Goal: Task Accomplishment & Management: Manage account settings

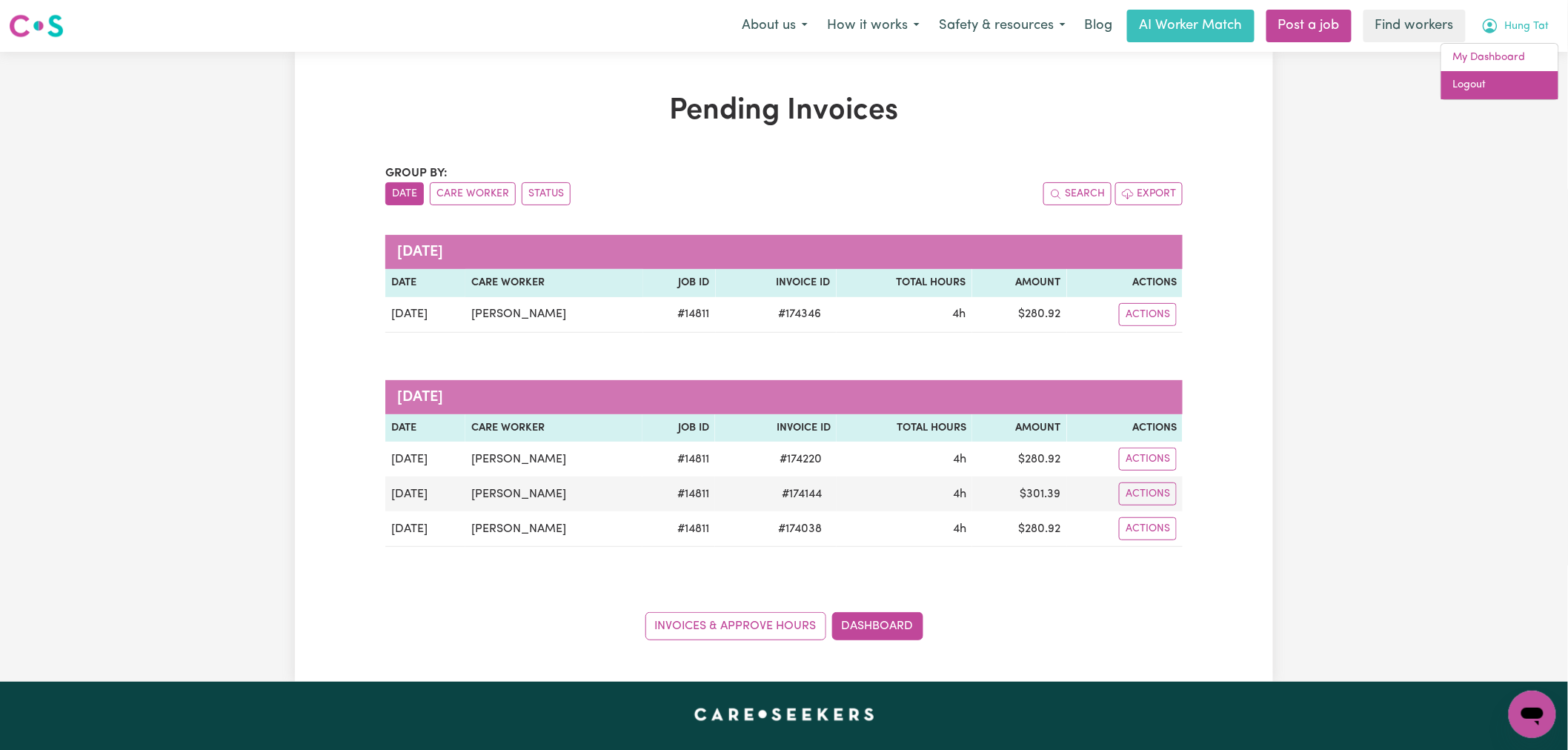
click at [1504, 80] on link "Logout" at bounding box center [1499, 86] width 117 height 28
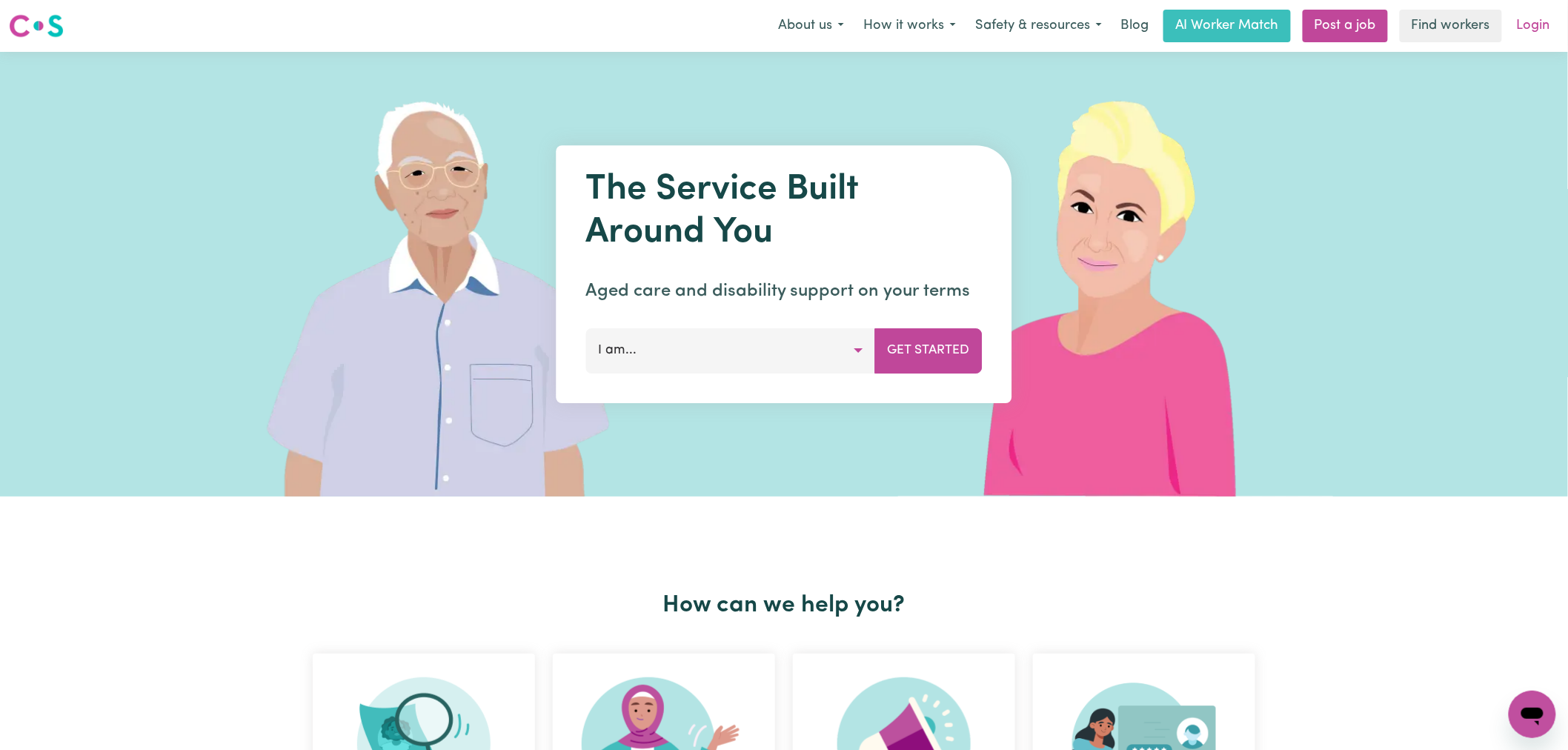
click at [1520, 35] on link "Login" at bounding box center [1534, 26] width 51 height 33
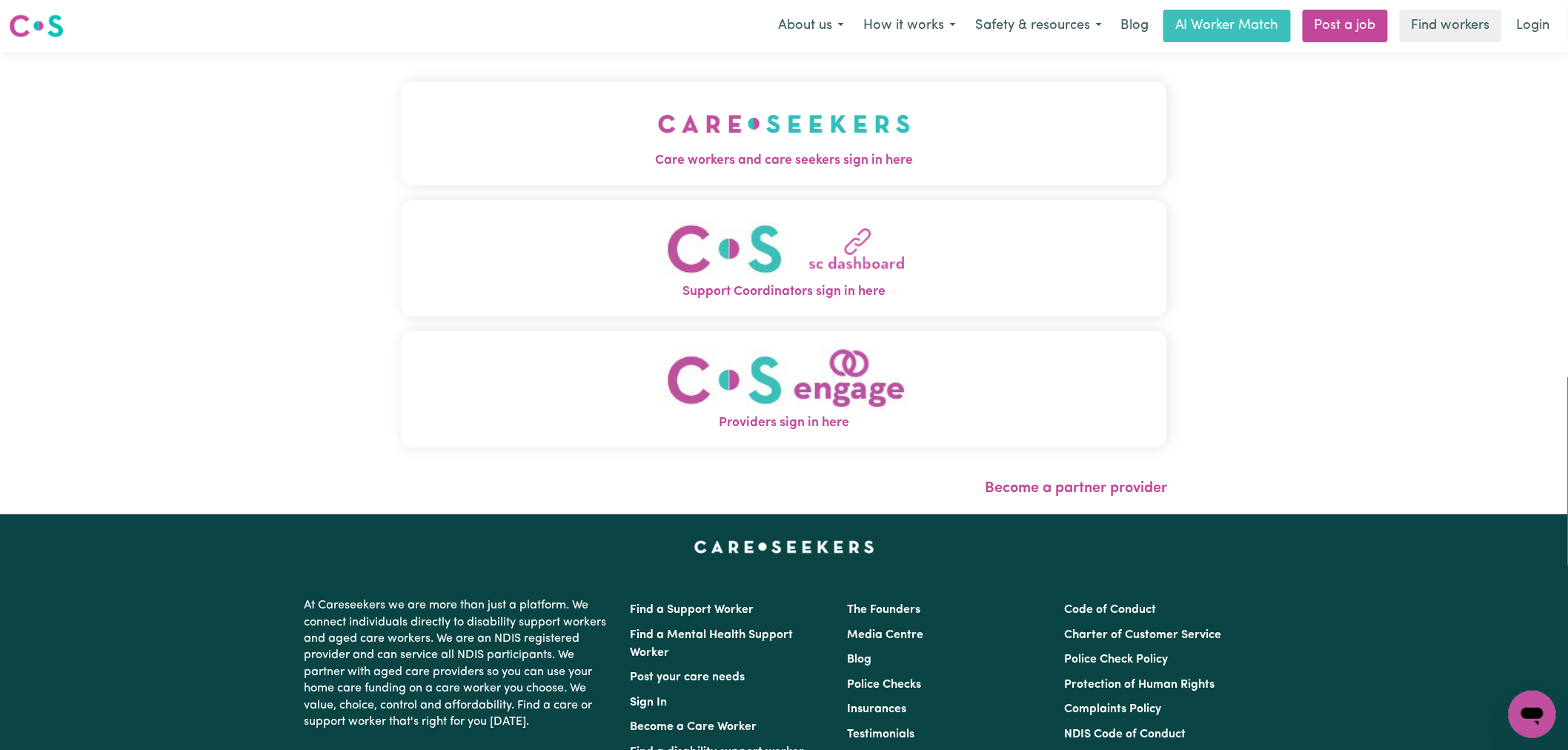
click at [658, 107] on img "Care workers and care seekers sign in here" at bounding box center [784, 124] width 253 height 55
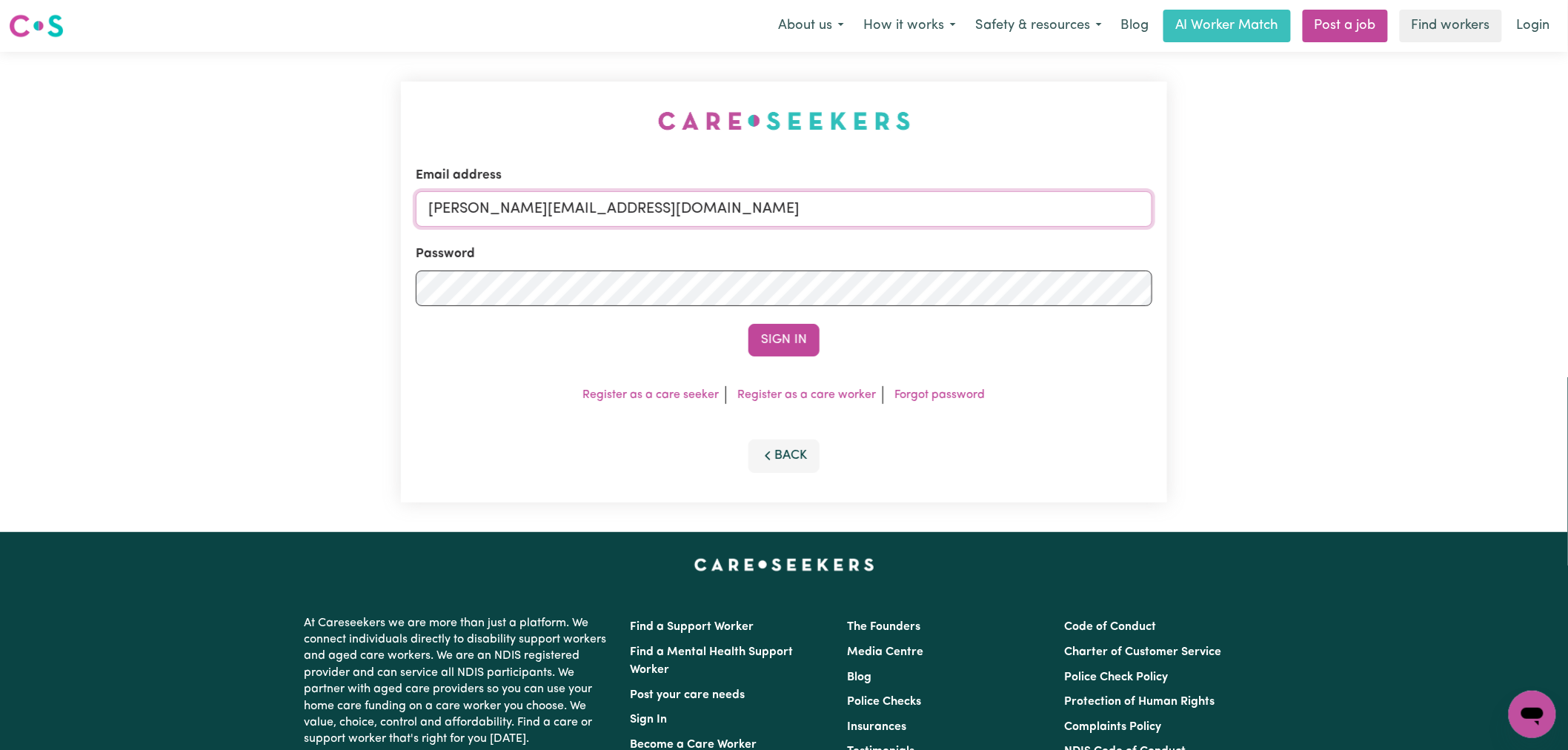
click at [660, 209] on input "[PERSON_NAME][EMAIL_ADDRESS][DOMAIN_NAME]" at bounding box center [784, 209] width 736 height 35
drag, startPoint x: 827, startPoint y: 198, endPoint x: 508, endPoint y: 197, distance: 319.0
click at [508, 197] on input "superuser~[PERSON_NAME][EMAIL_ADDRESS][PERSON_NAME][DOMAIN_NAME]" at bounding box center [784, 209] width 736 height 35
type input "superuser~[PERSON_NAME][EMAIL_ADDRESS][PERSON_NAME][DOMAIN_NAME]"
click at [756, 344] on button "Sign In" at bounding box center [784, 340] width 72 height 33
